Goal: Transaction & Acquisition: Purchase product/service

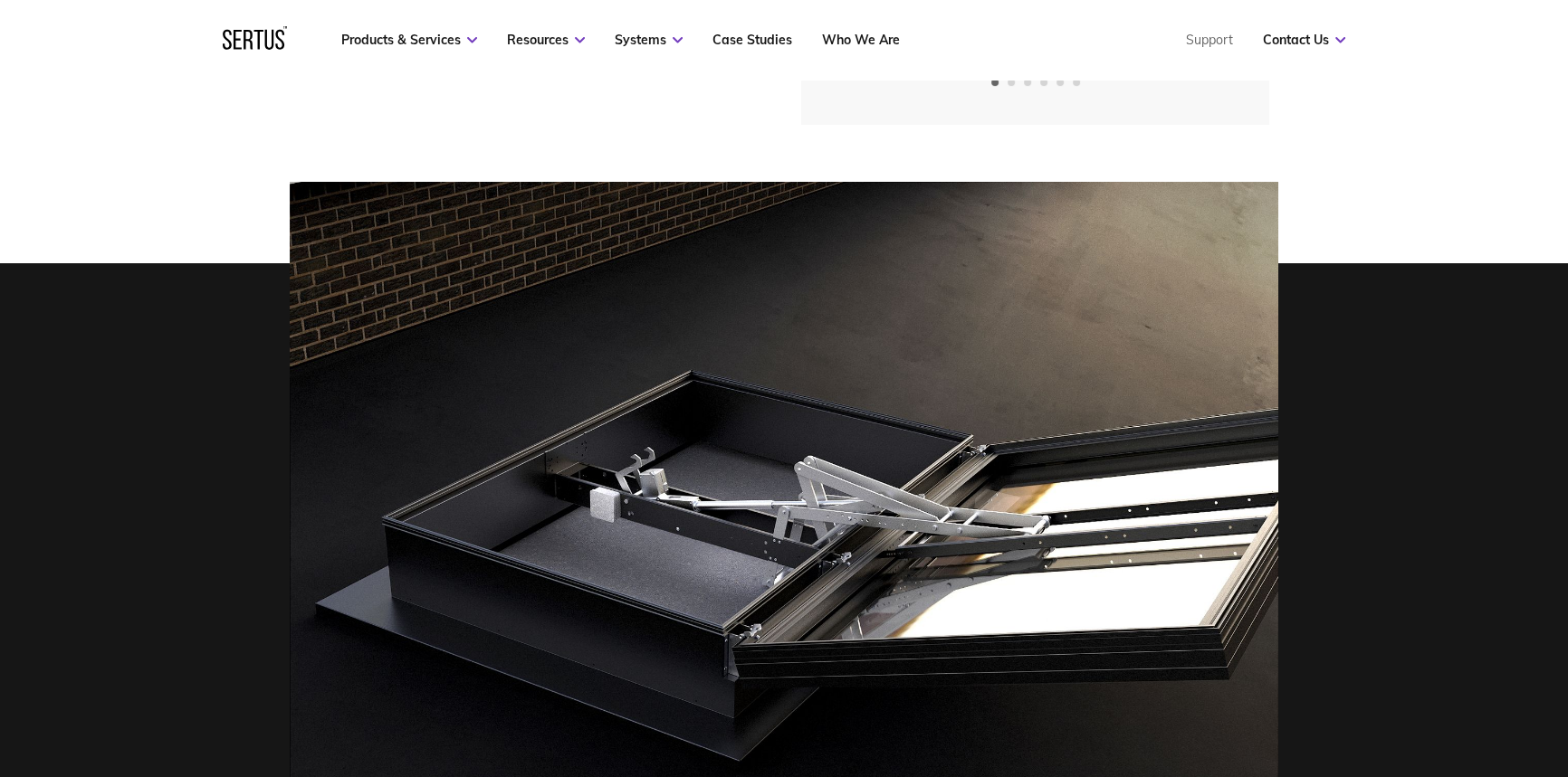
scroll to position [493, 0]
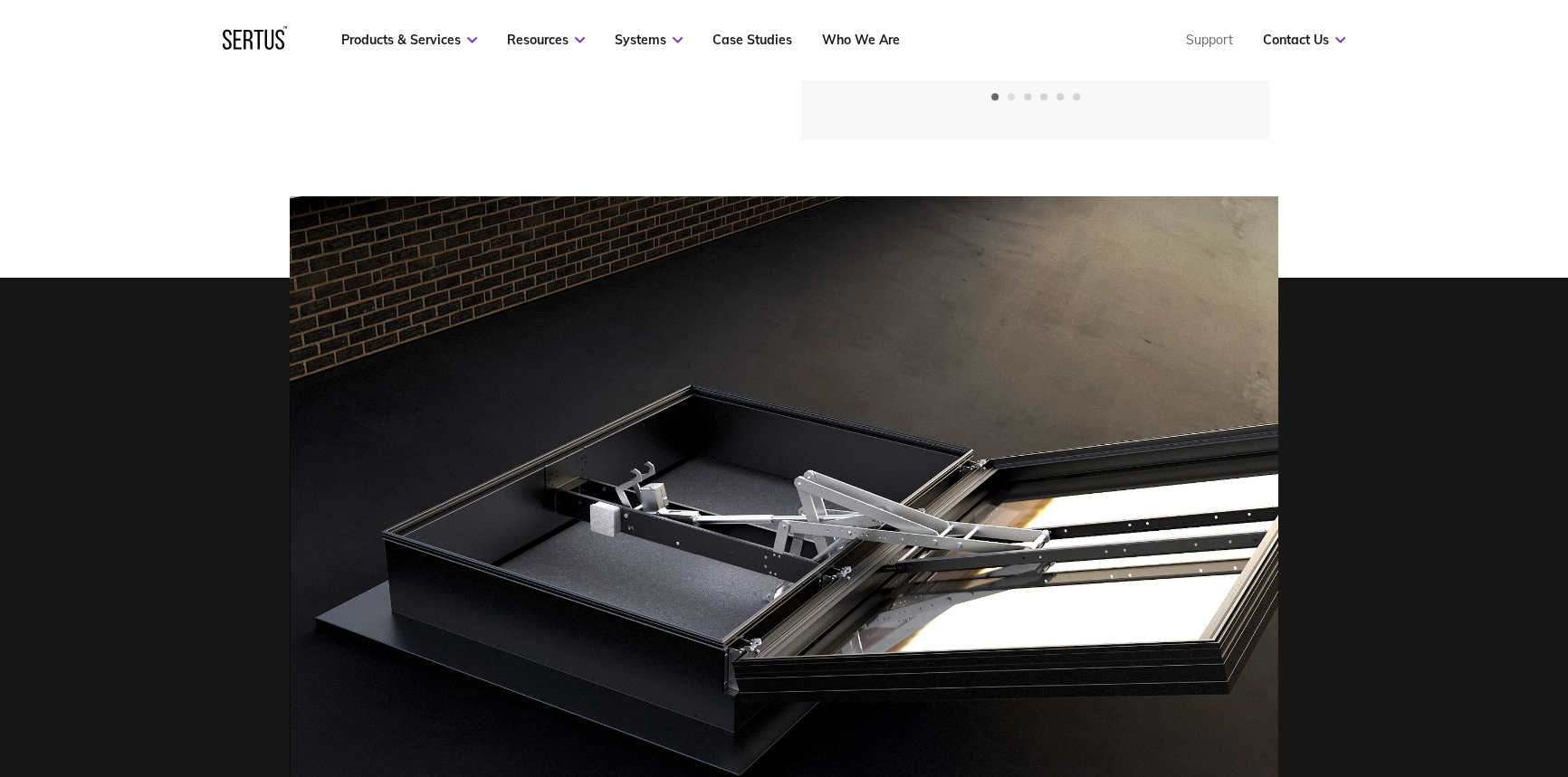
click at [1011, 96] on span "Go to slide 2" at bounding box center [1012, 97] width 8 height 8
click at [1024, 93] on span "Go to slide 3" at bounding box center [1028, 97] width 8 height 8
drag, startPoint x: 1169, startPoint y: 568, endPoint x: 1168, endPoint y: 541, distance: 27.0
click at [1169, 566] on img at bounding box center [784, 567] width 989 height 741
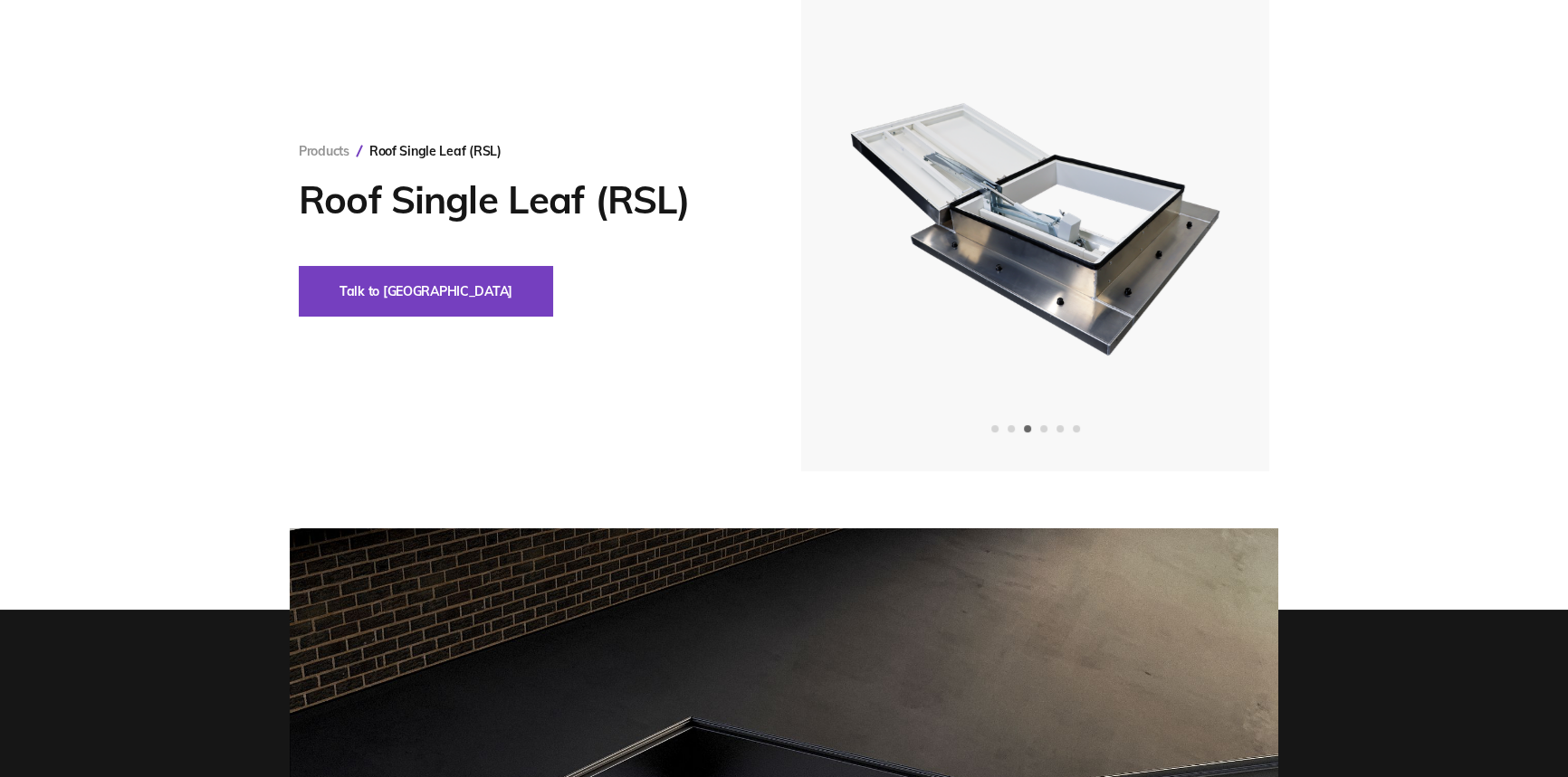
scroll to position [0, 0]
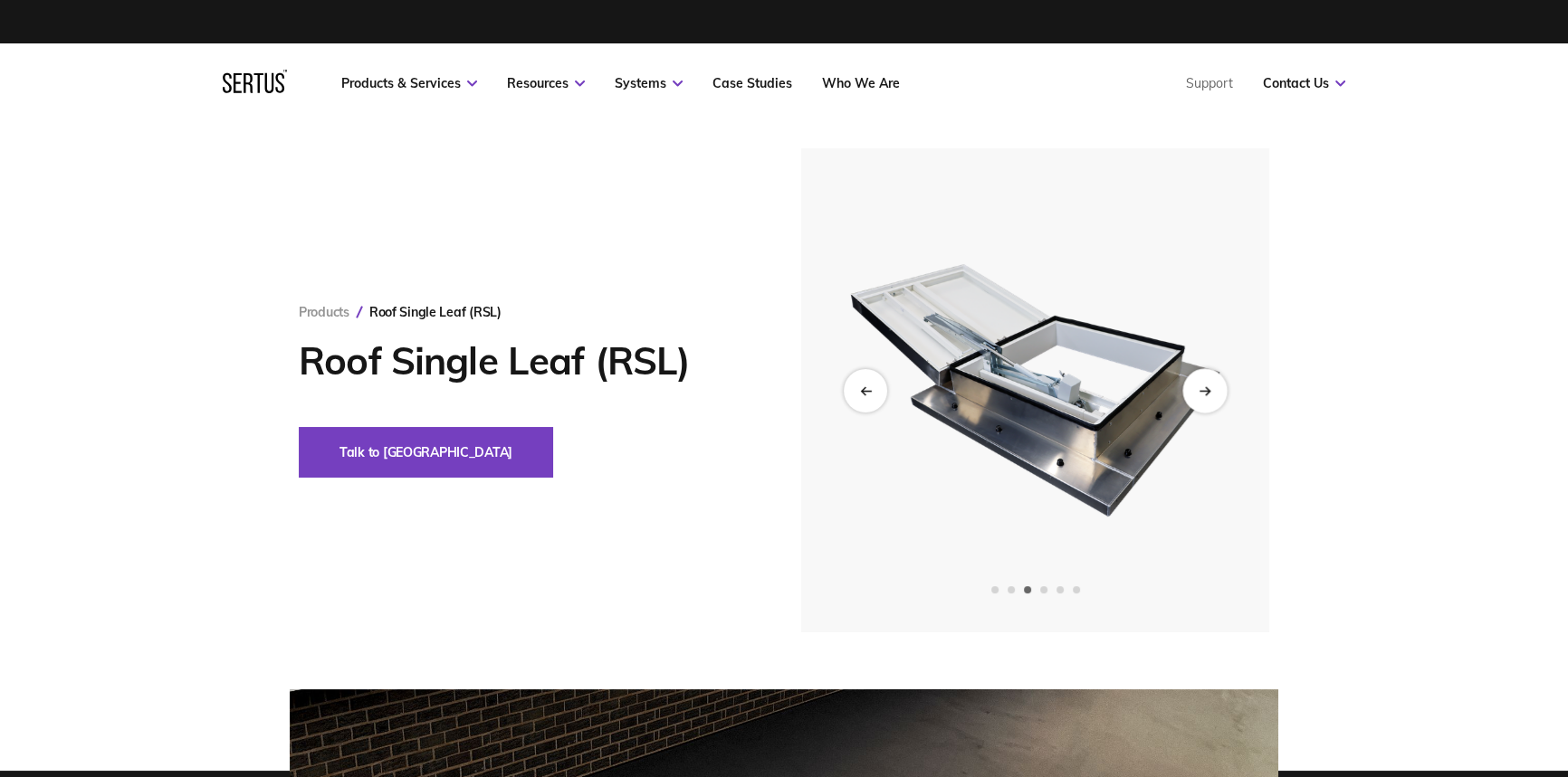
click at [1203, 390] on icon "Next slide" at bounding box center [1204, 390] width 10 height 0
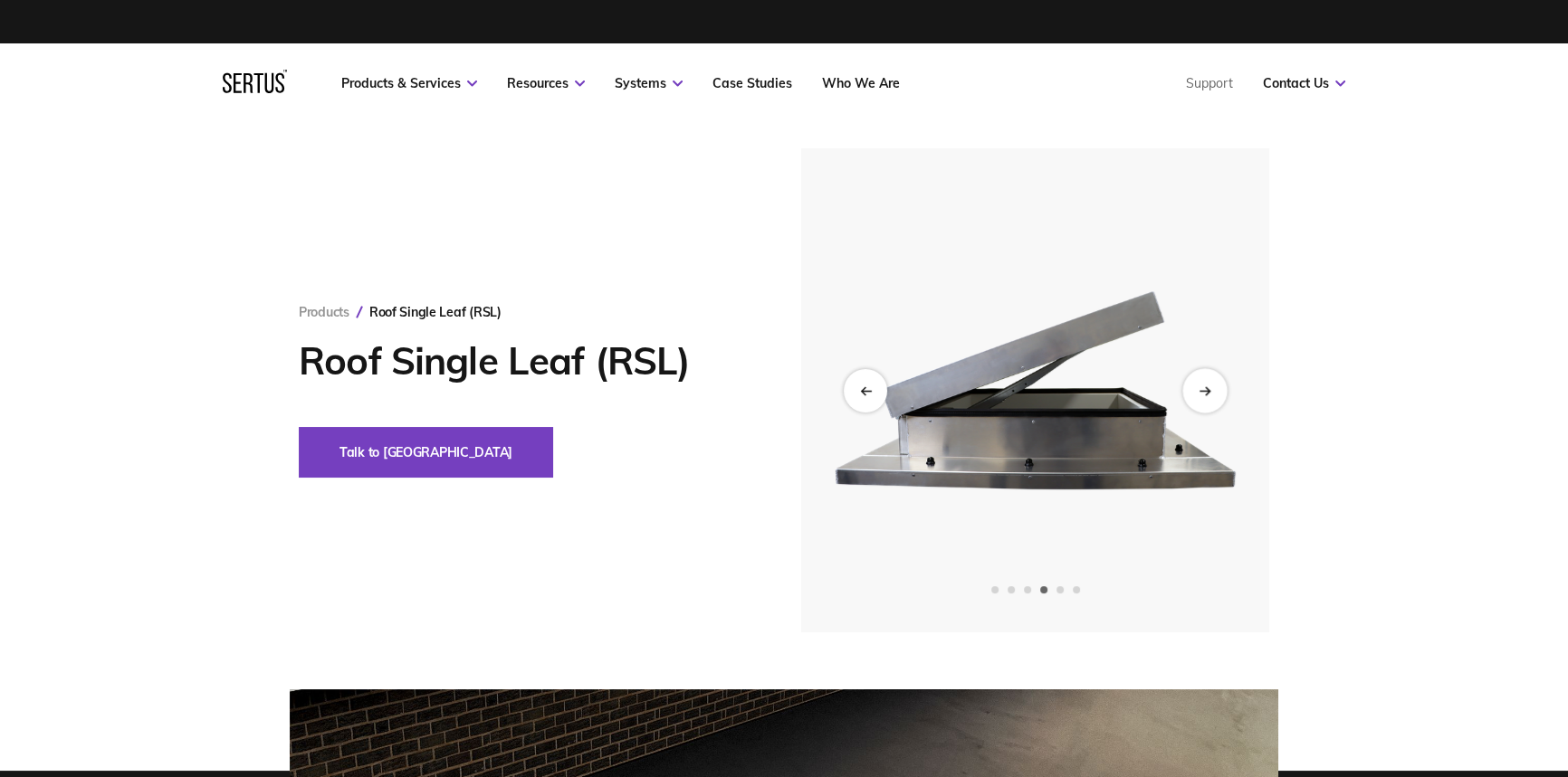
click at [1203, 390] on icon "Next slide" at bounding box center [1204, 390] width 10 height 0
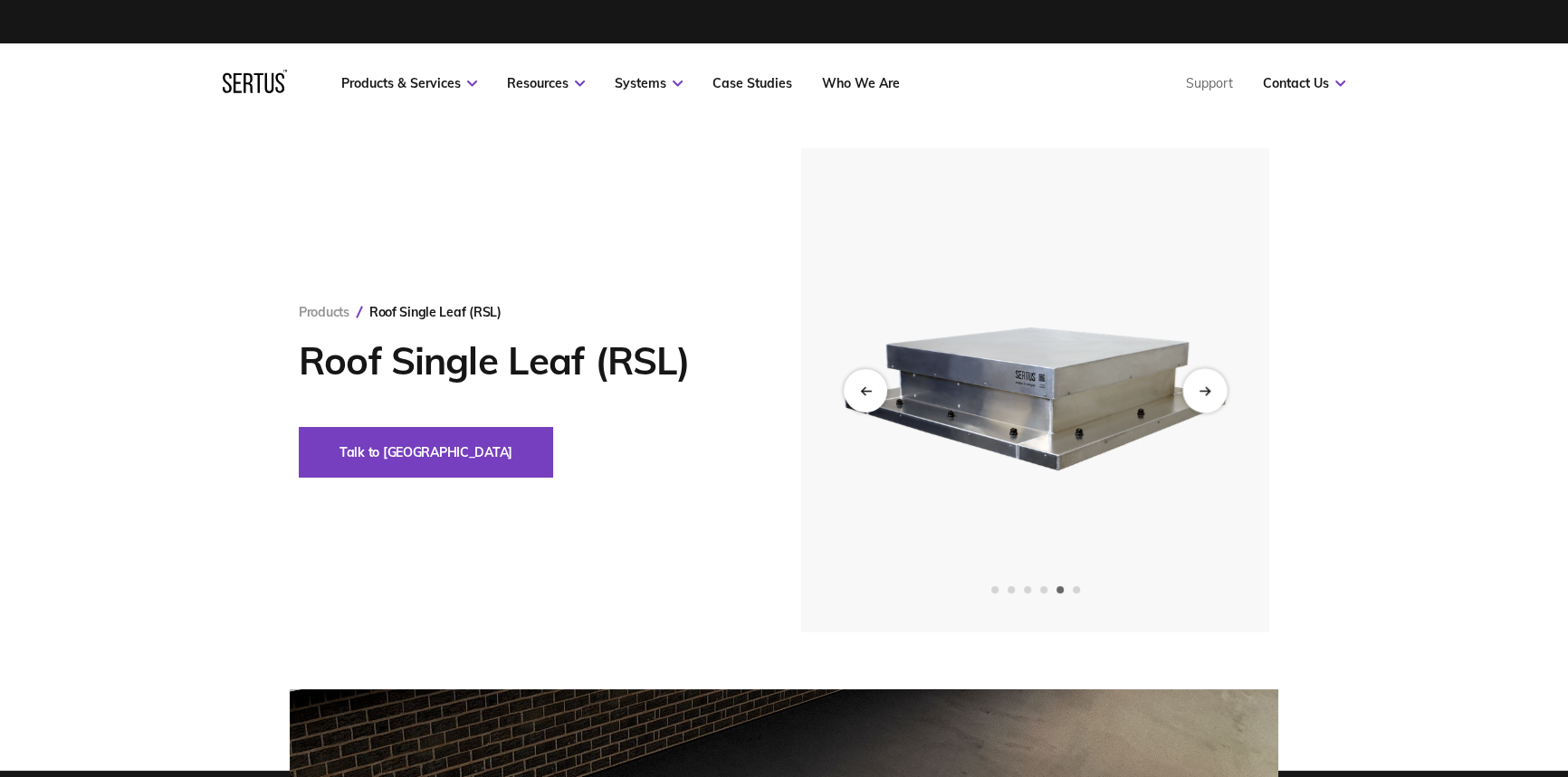
click at [1203, 390] on icon "Next slide" at bounding box center [1204, 390] width 10 height 0
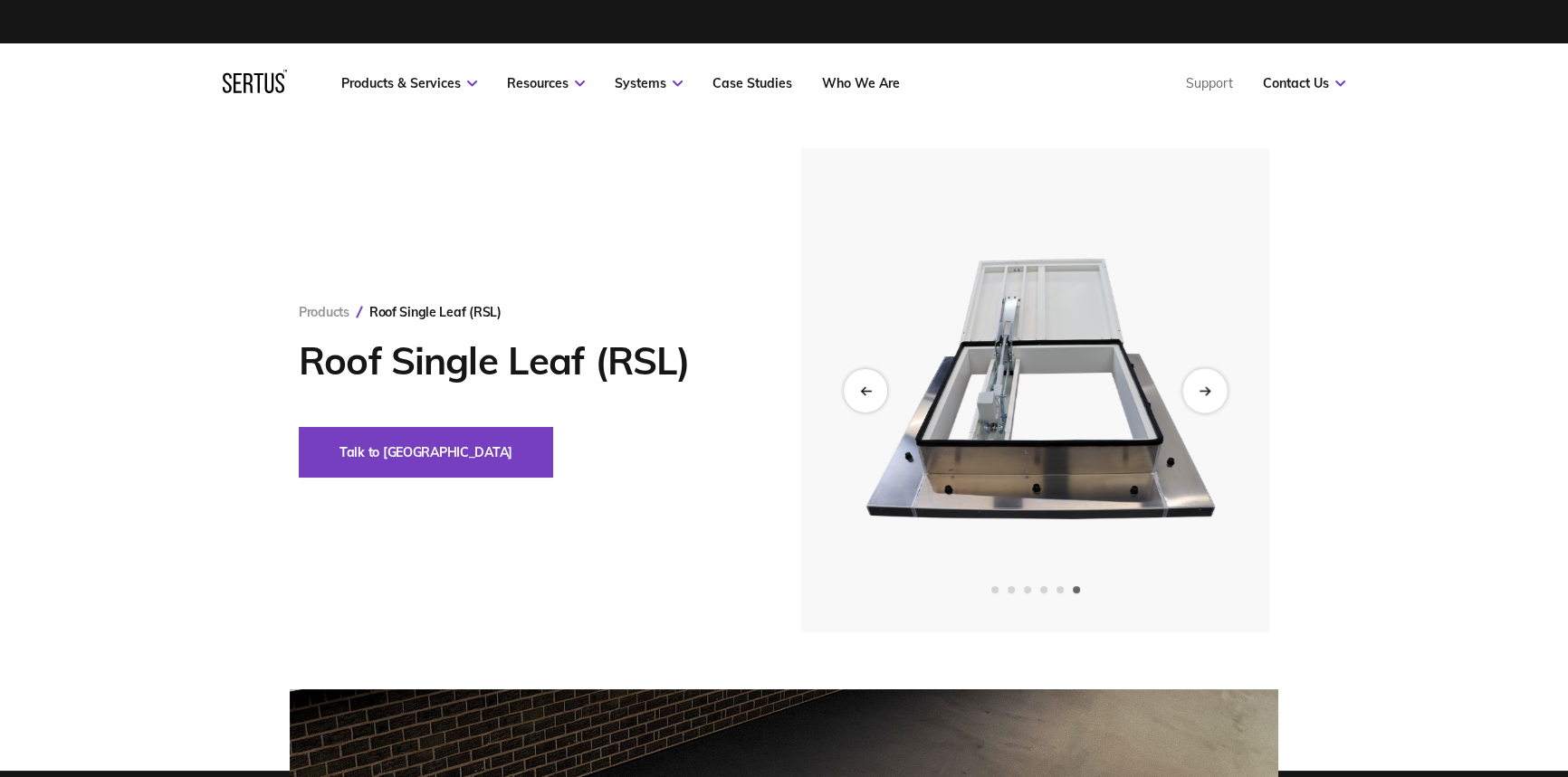
click at [1203, 390] on icon "Next slide" at bounding box center [1204, 390] width 10 height 0
click at [863, 384] on div "Previous slide" at bounding box center [865, 390] width 45 height 45
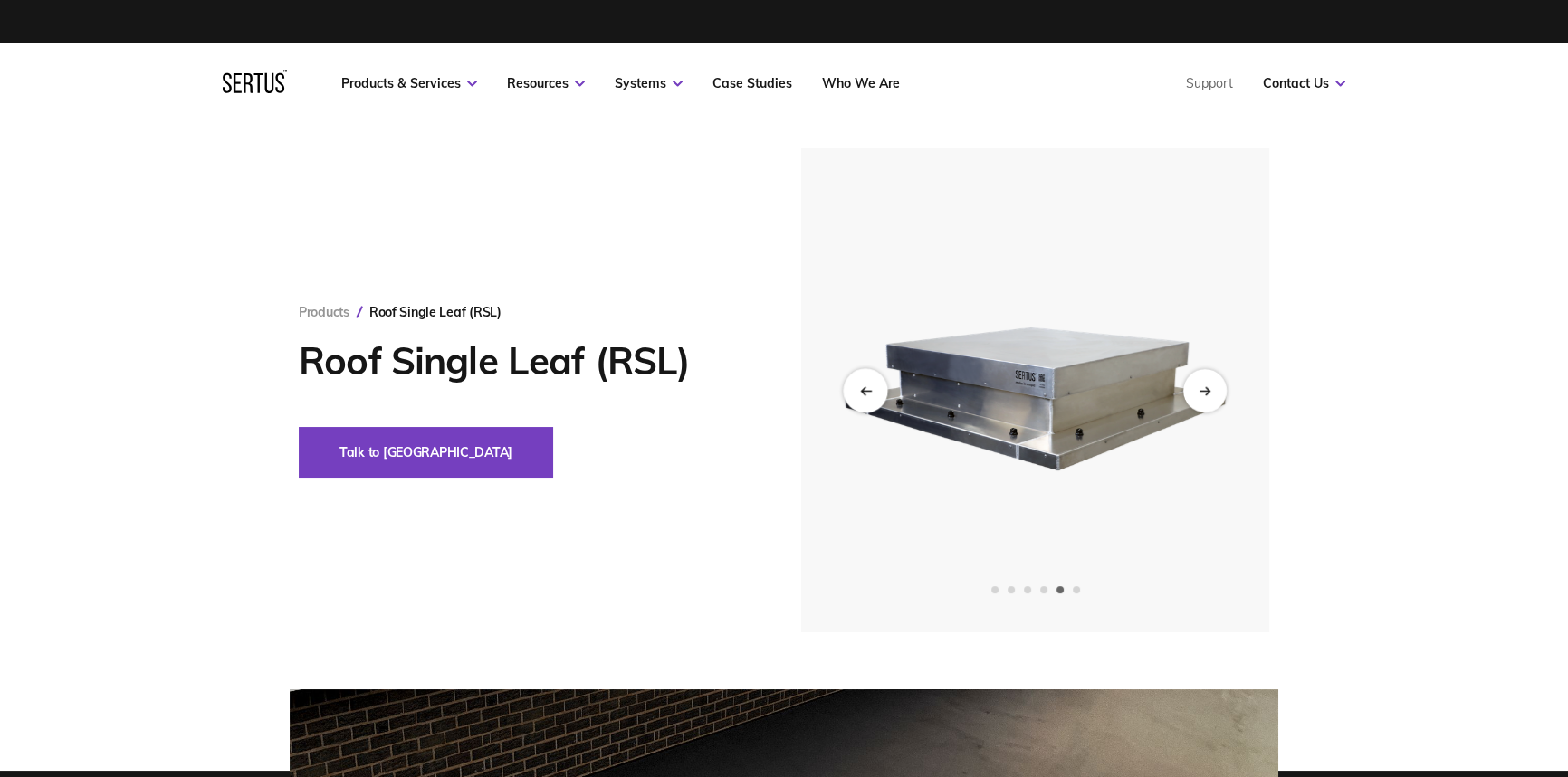
click at [863, 384] on div "Previous slide" at bounding box center [865, 390] width 45 height 45
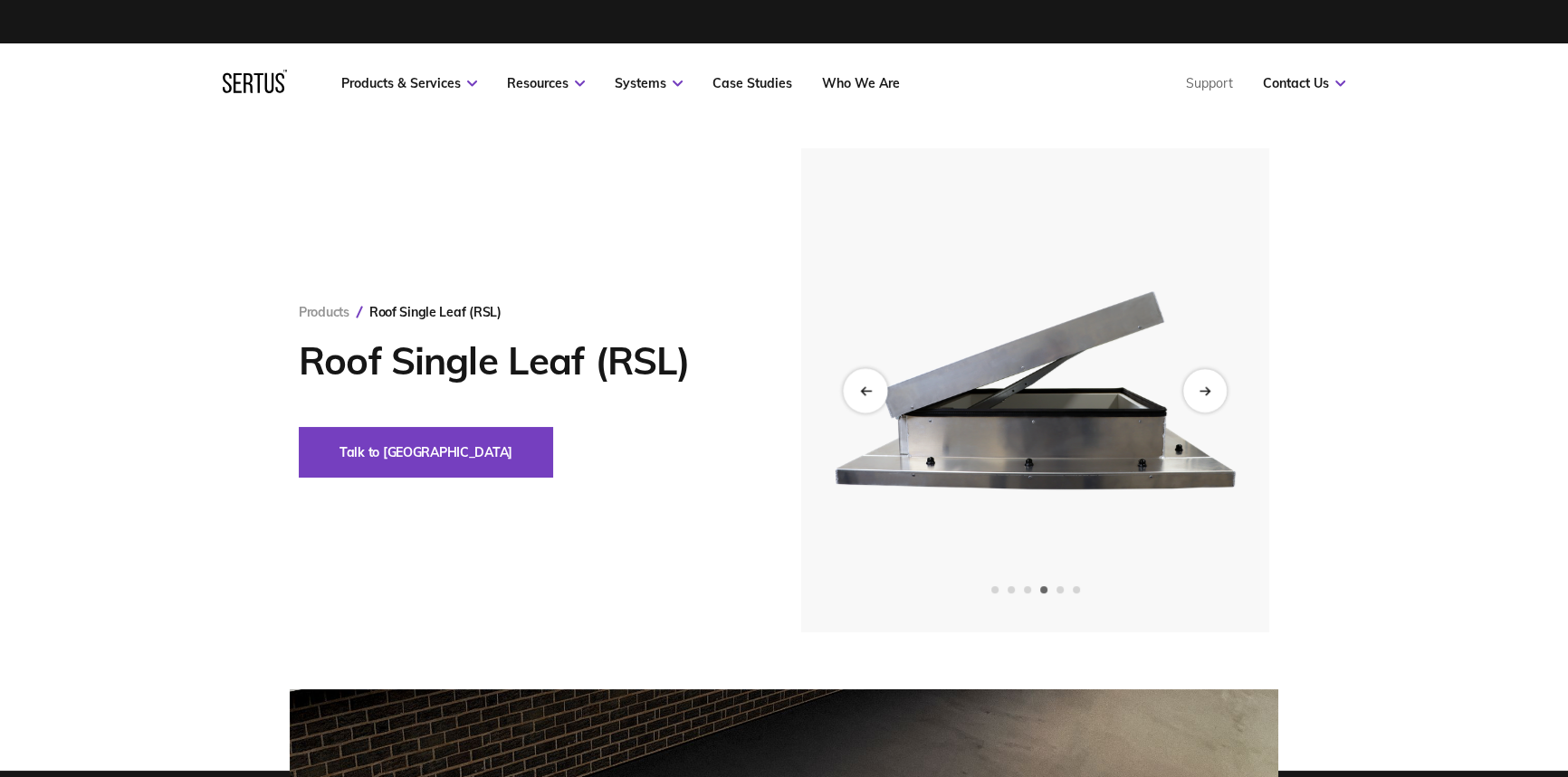
click at [863, 384] on div "Previous slide" at bounding box center [865, 390] width 45 height 45
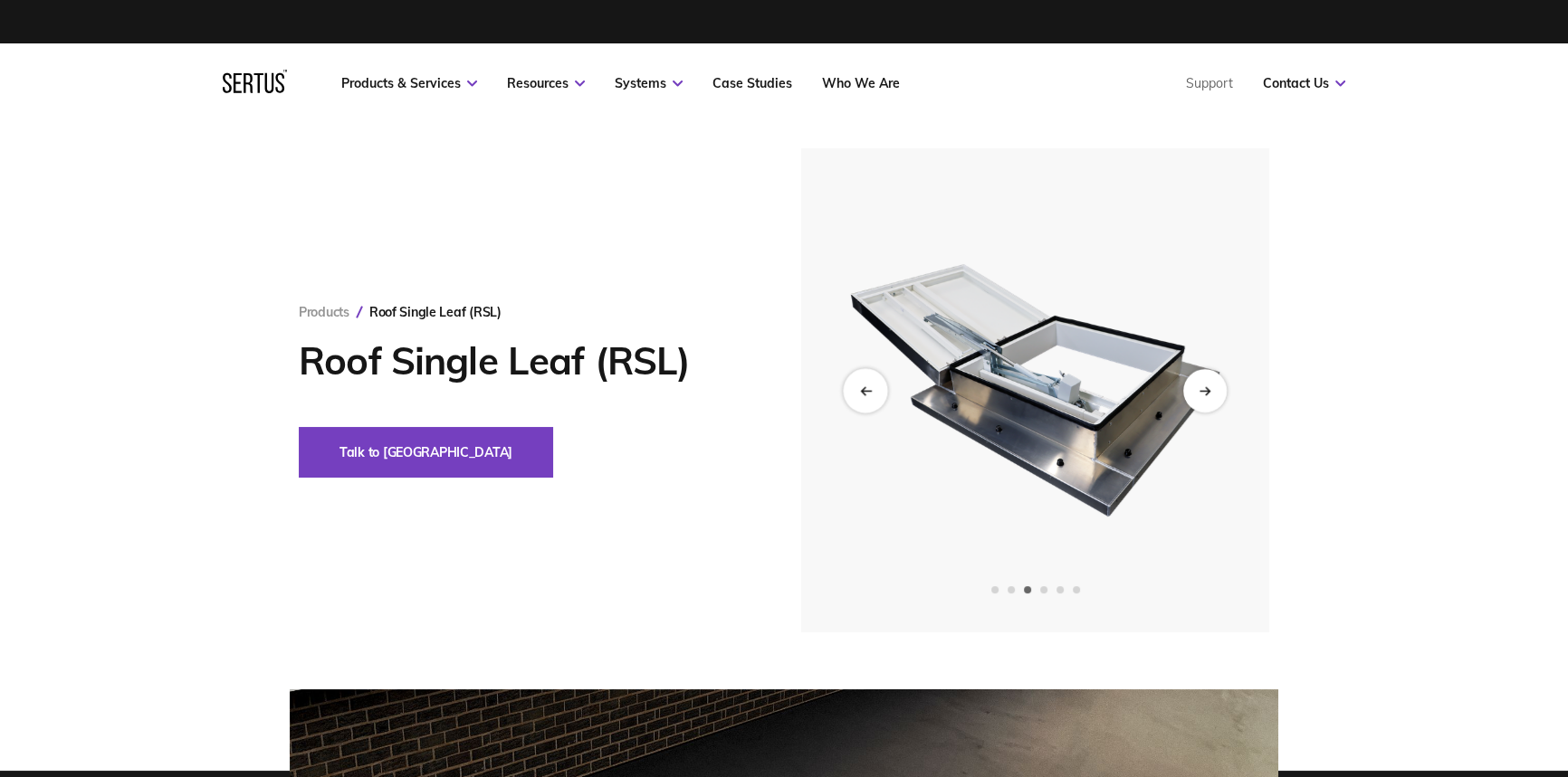
click at [863, 384] on div "Previous slide" at bounding box center [865, 390] width 45 height 45
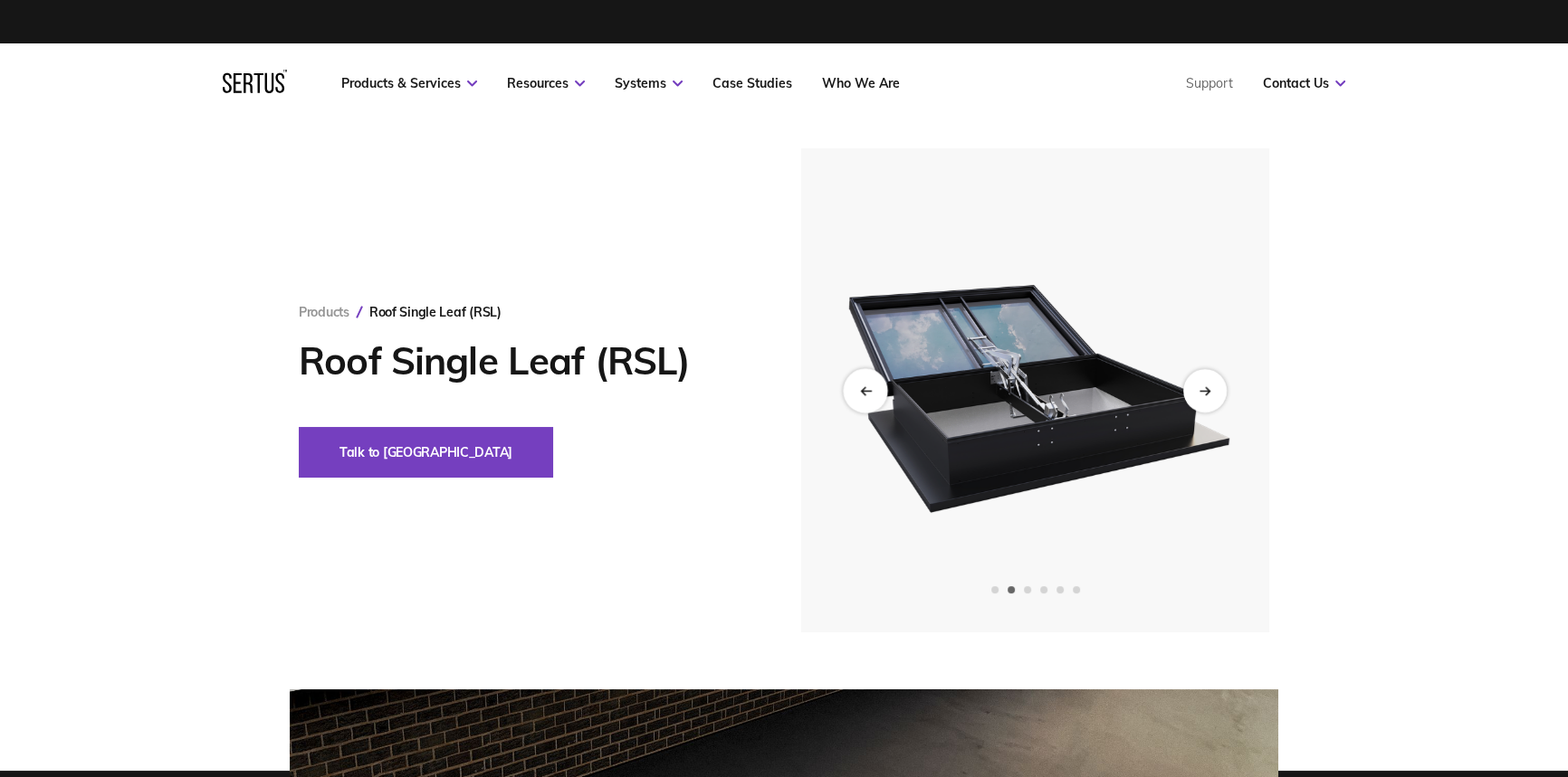
click at [863, 384] on div "Previous slide" at bounding box center [865, 390] width 45 height 45
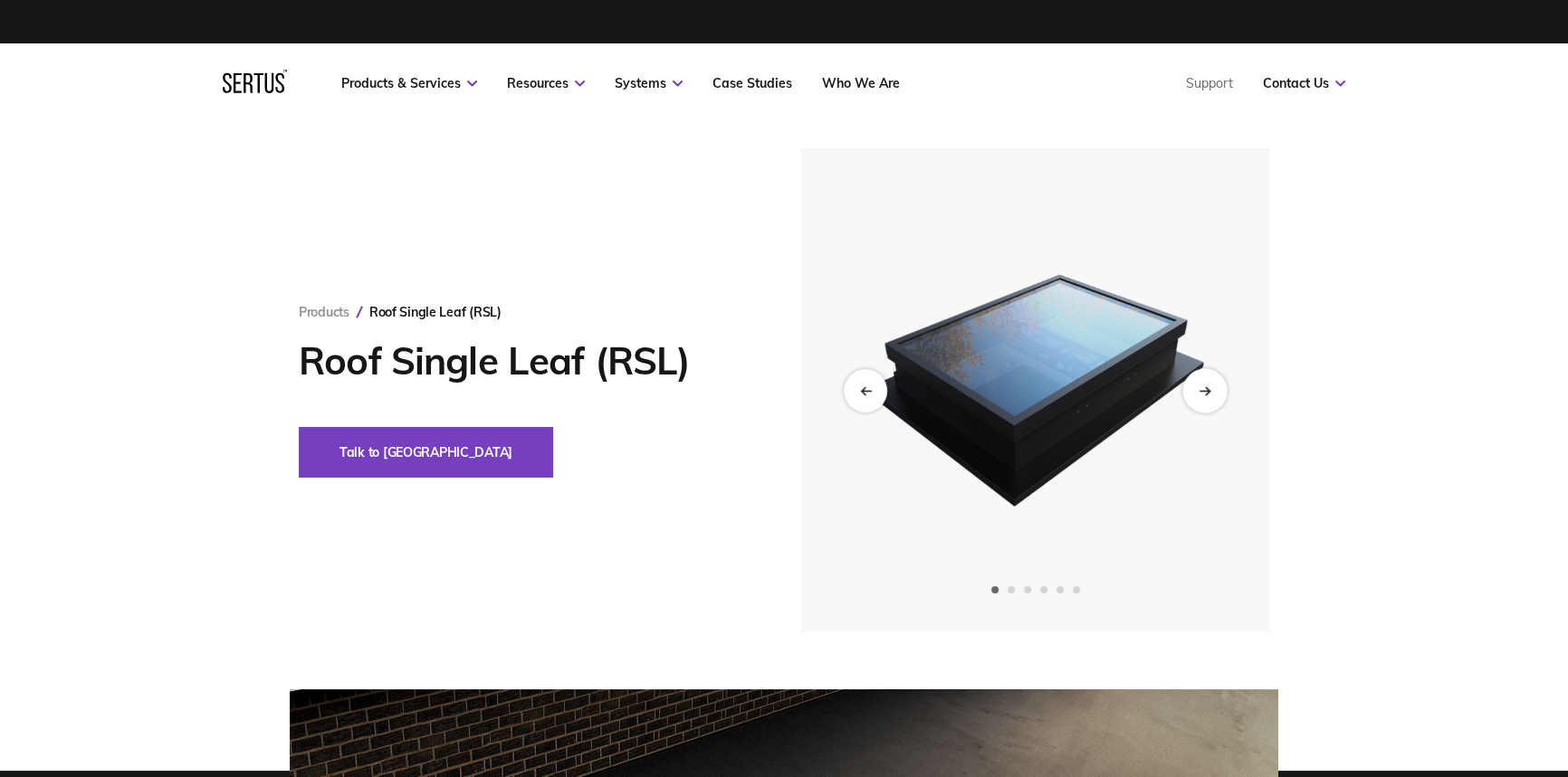
click at [1199, 388] on icon "Next slide" at bounding box center [1204, 390] width 11 height 10
